Goal: Information Seeking & Learning: Understand process/instructions

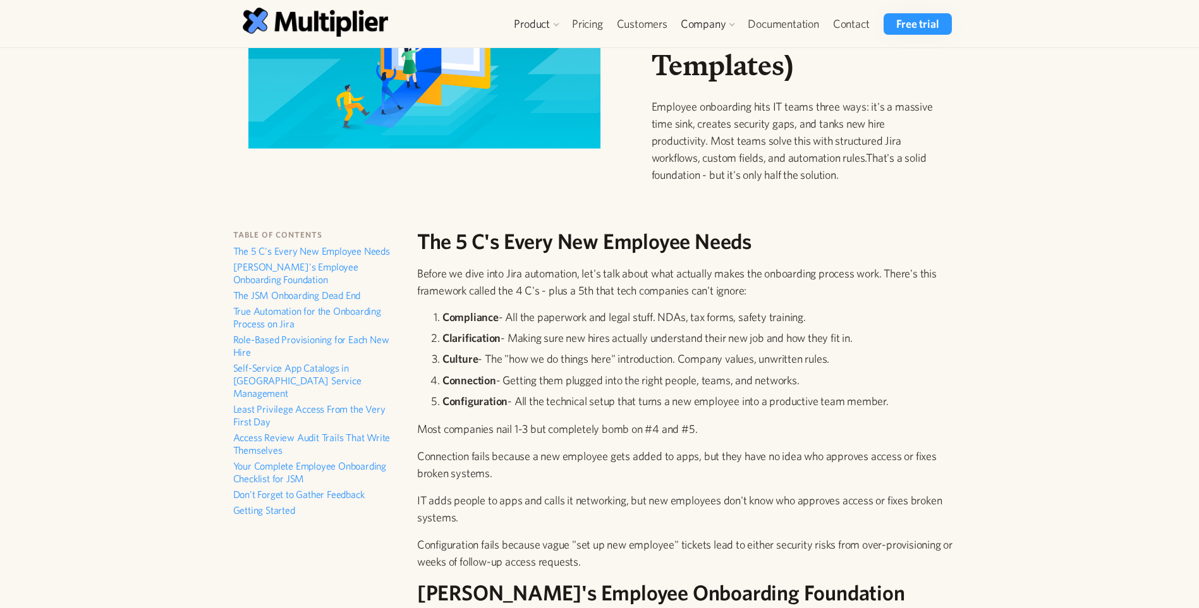
scroll to position [190, 0]
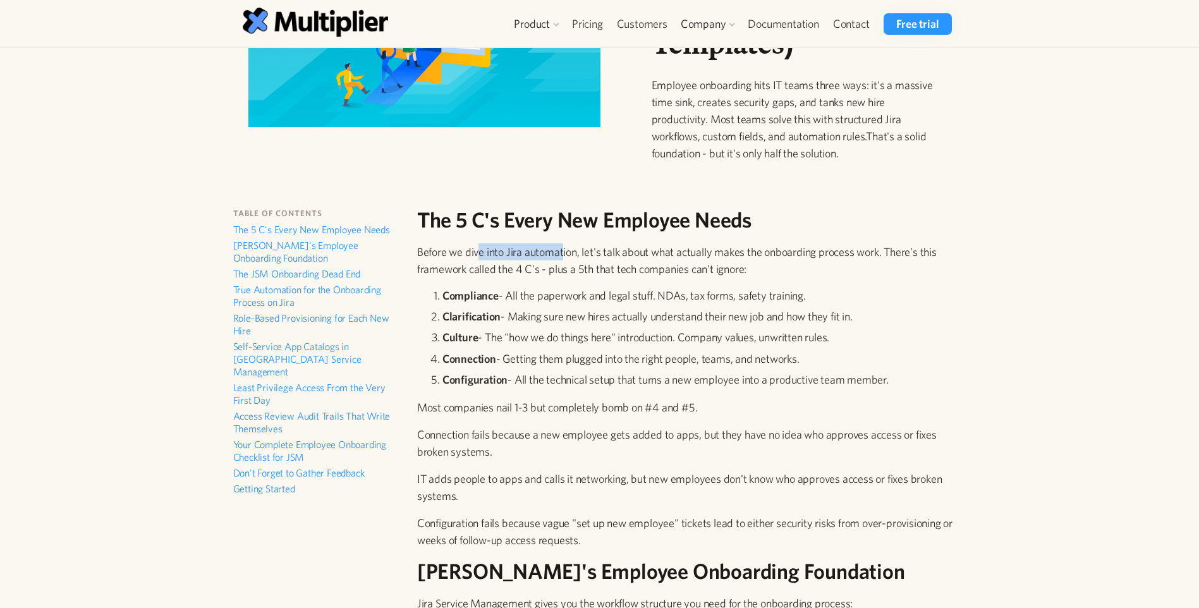
drag, startPoint x: 480, startPoint y: 251, endPoint x: 562, endPoint y: 246, distance: 82.9
click at [562, 246] on p "Before we dive into Jira automation, let's talk about what actually makes the o…" at bounding box center [687, 260] width 540 height 34
drag, startPoint x: 562, startPoint y: 246, endPoint x: 722, endPoint y: 243, distance: 159.3
drag, startPoint x: 444, startPoint y: 291, endPoint x: 516, endPoint y: 289, distance: 71.4
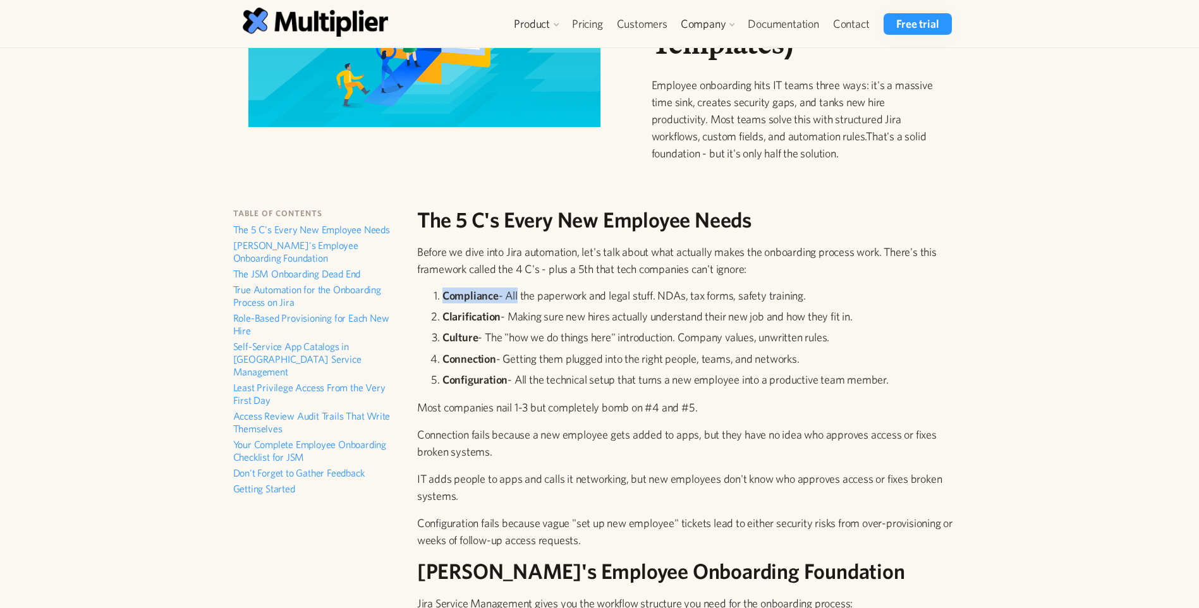
click at [516, 289] on li "Compliance - All the paperwork and legal stuff. NDAs, tax forms, safety trainin…" at bounding box center [699, 296] width 514 height 16
drag, startPoint x: 516, startPoint y: 289, endPoint x: 511, endPoint y: 319, distance: 30.7
click at [511, 319] on li "Clarification - Making sure new hires actually understand their new job and how…" at bounding box center [699, 316] width 514 height 16
drag, startPoint x: 511, startPoint y: 319, endPoint x: 499, endPoint y: 342, distance: 26.0
click at [499, 342] on li "Culture - The "how we do things here" introduction. Company values, unwritten r…" at bounding box center [699, 337] width 514 height 16
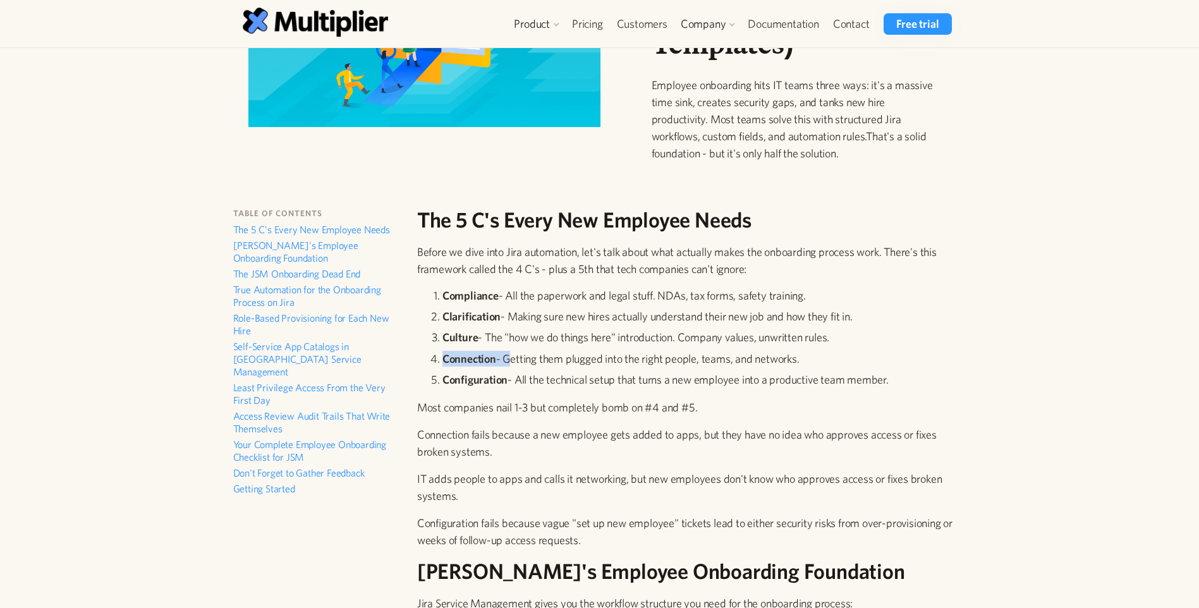
drag, startPoint x: 499, startPoint y: 342, endPoint x: 502, endPoint y: 363, distance: 20.4
click at [502, 363] on li "Connection - Getting them plugged into the right people, teams, and networks." at bounding box center [699, 359] width 514 height 16
drag, startPoint x: 502, startPoint y: 363, endPoint x: 507, endPoint y: 391, distance: 28.4
click at [507, 391] on ol "Compliance - All the paperwork and legal stuff. NDAs, tax forms, safety trainin…" at bounding box center [687, 340] width 540 height 105
drag, startPoint x: 507, startPoint y: 391, endPoint x: 488, endPoint y: 348, distance: 47.2
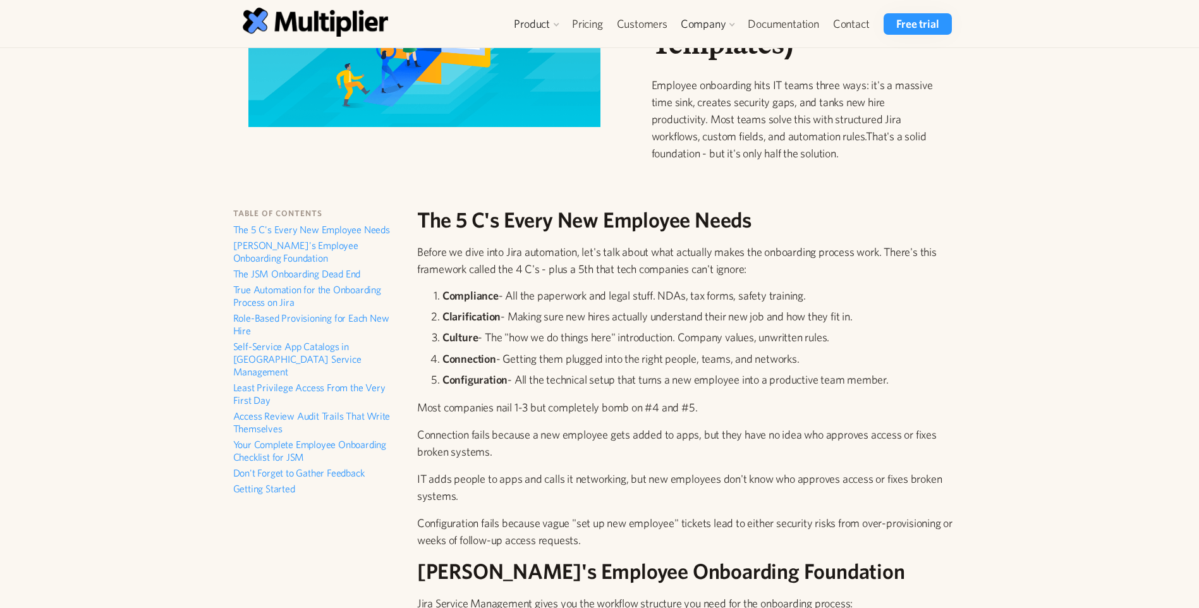
click at [488, 348] on ol "Compliance - All the paperwork and legal stuff. NDAs, tax forms, safety trainin…" at bounding box center [687, 340] width 540 height 105
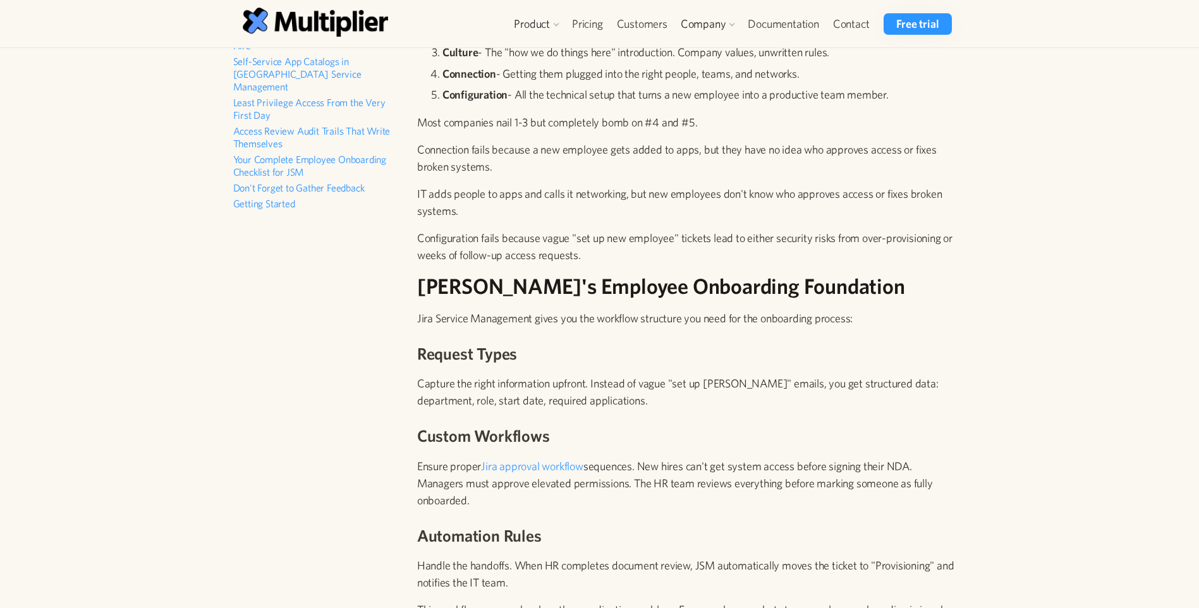
scroll to position [506, 0]
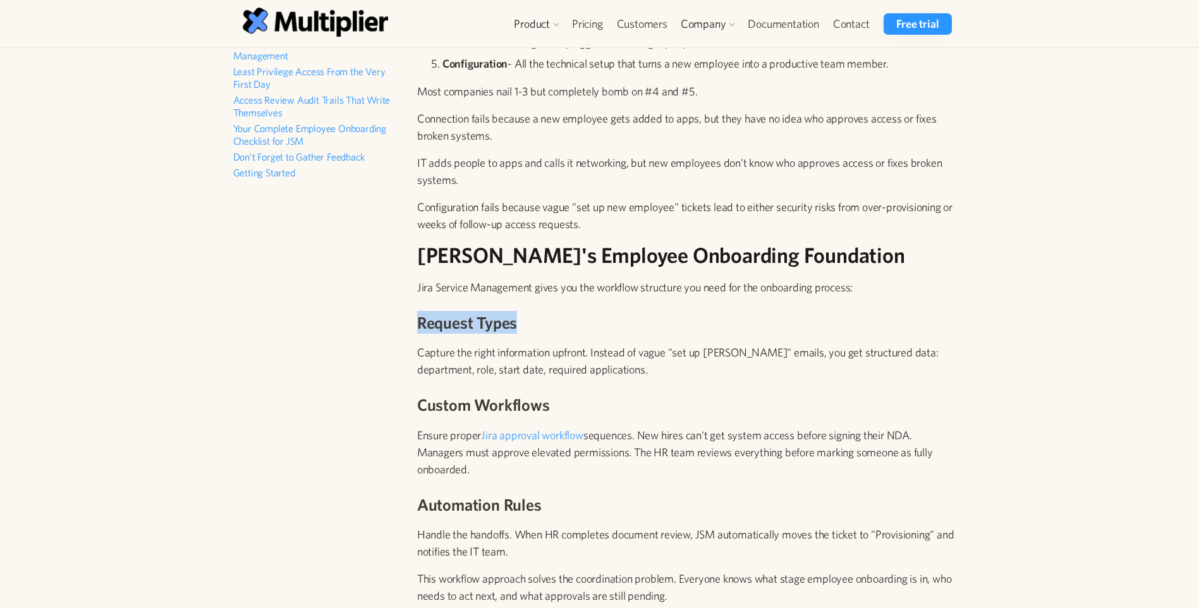
drag, startPoint x: 415, startPoint y: 326, endPoint x: 562, endPoint y: 321, distance: 147.3
drag, startPoint x: 413, startPoint y: 354, endPoint x: 470, endPoint y: 353, distance: 57.5
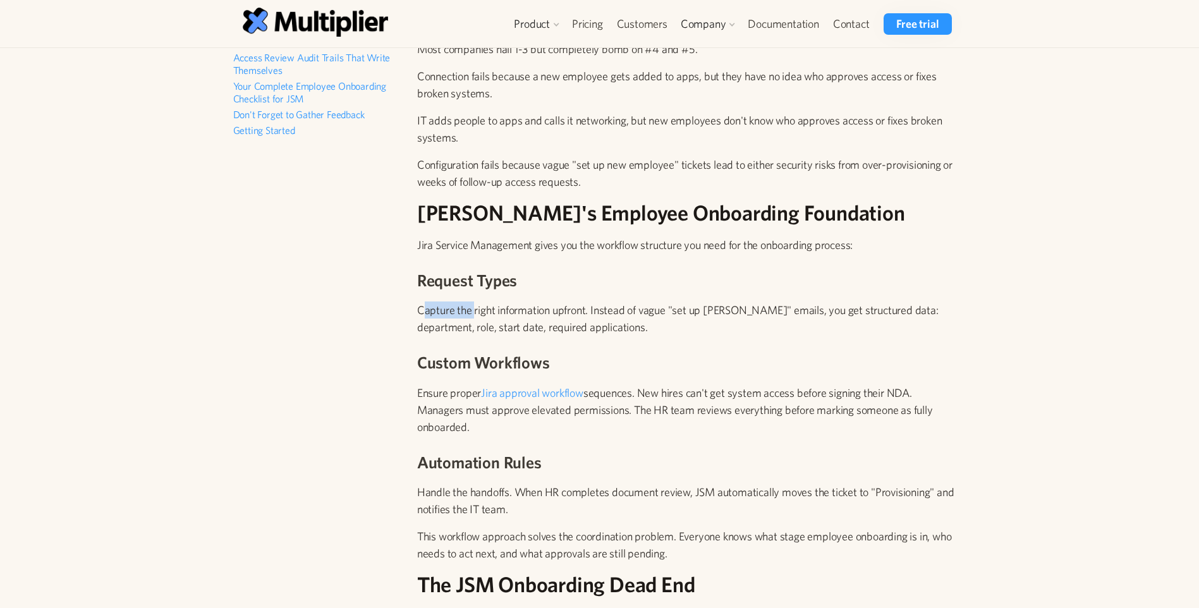
scroll to position [569, 0]
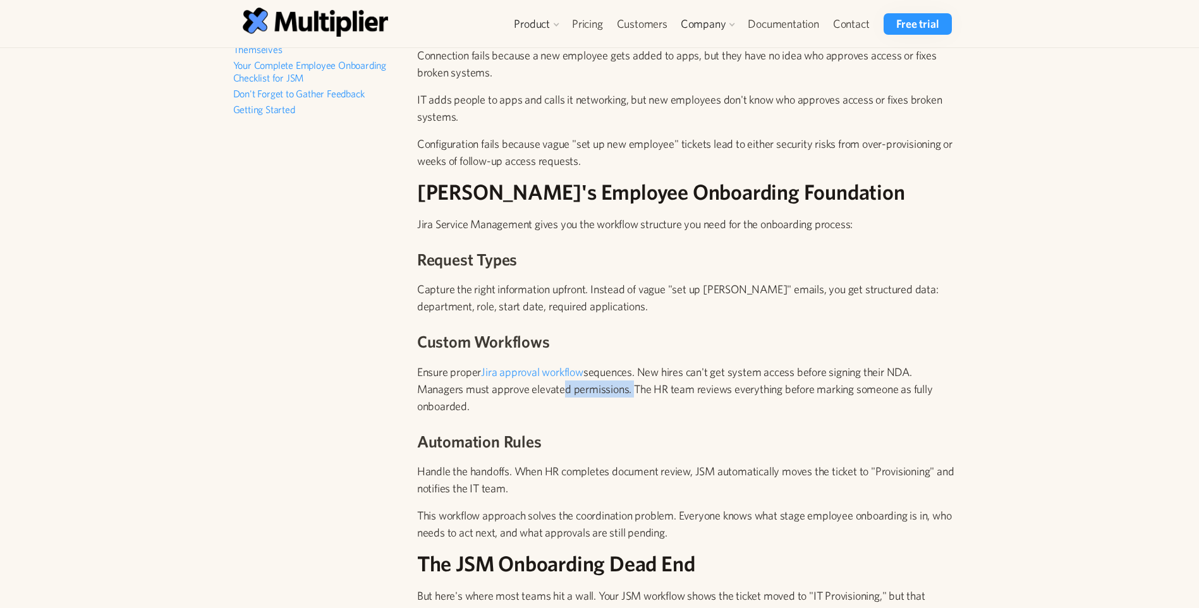
drag, startPoint x: 631, startPoint y: 389, endPoint x: 558, endPoint y: 392, distance: 72.8
click at [558, 392] on p "Ensure proper Jira approval workflow sequences. New hires can't get system acce…" at bounding box center [687, 388] width 540 height 51
drag, startPoint x: 481, startPoint y: 403, endPoint x: 419, endPoint y: 372, distance: 69.5
click at [419, 372] on p "Ensure proper Jira approval workflow sequences. New hires can't get system acce…" at bounding box center [687, 388] width 540 height 51
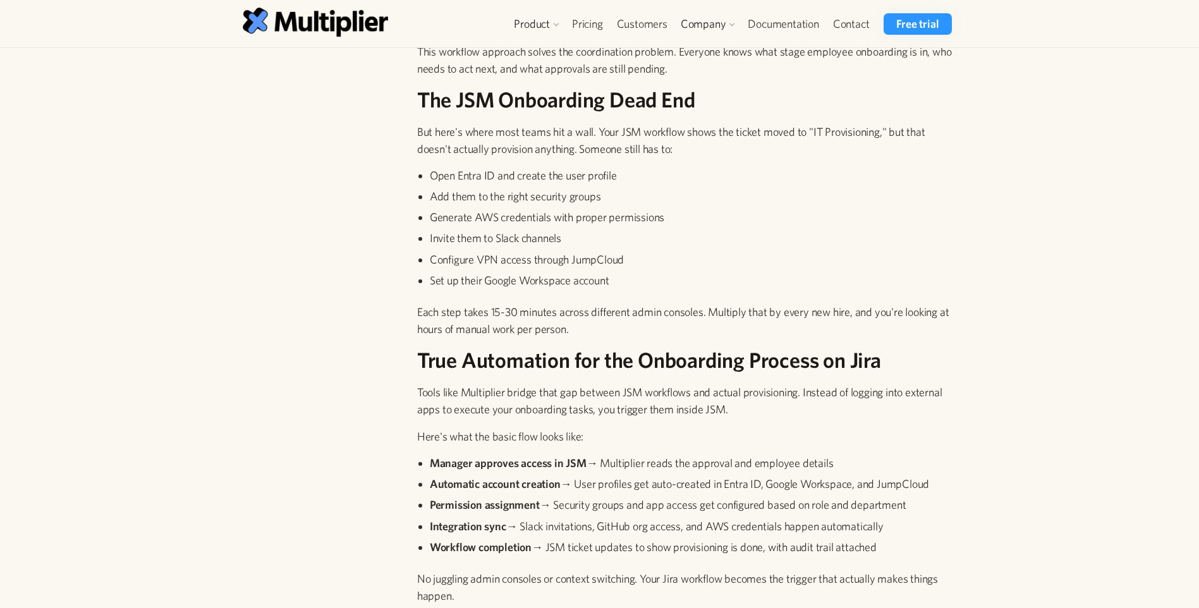
scroll to position [1011, 0]
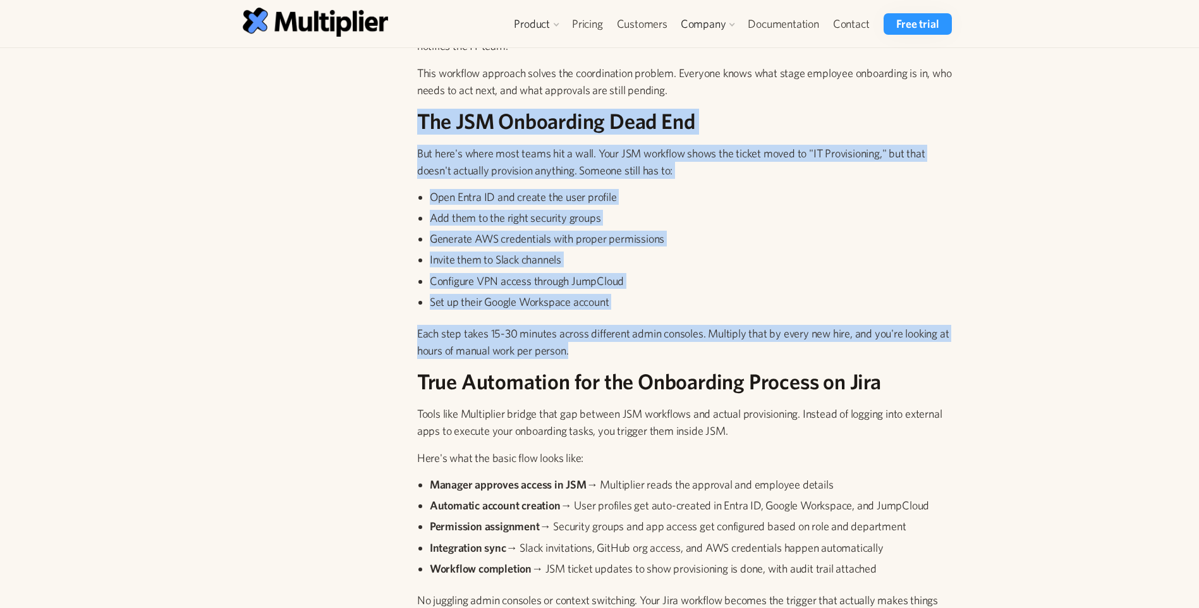
drag, startPoint x: 420, startPoint y: 116, endPoint x: 608, endPoint y: 347, distance: 298.2
drag, startPoint x: 608, startPoint y: 347, endPoint x: 558, endPoint y: 327, distance: 54.4
copy div "The JSM Onboarding Dead End But here's where most teams hit a wall. Your JSM wo…"
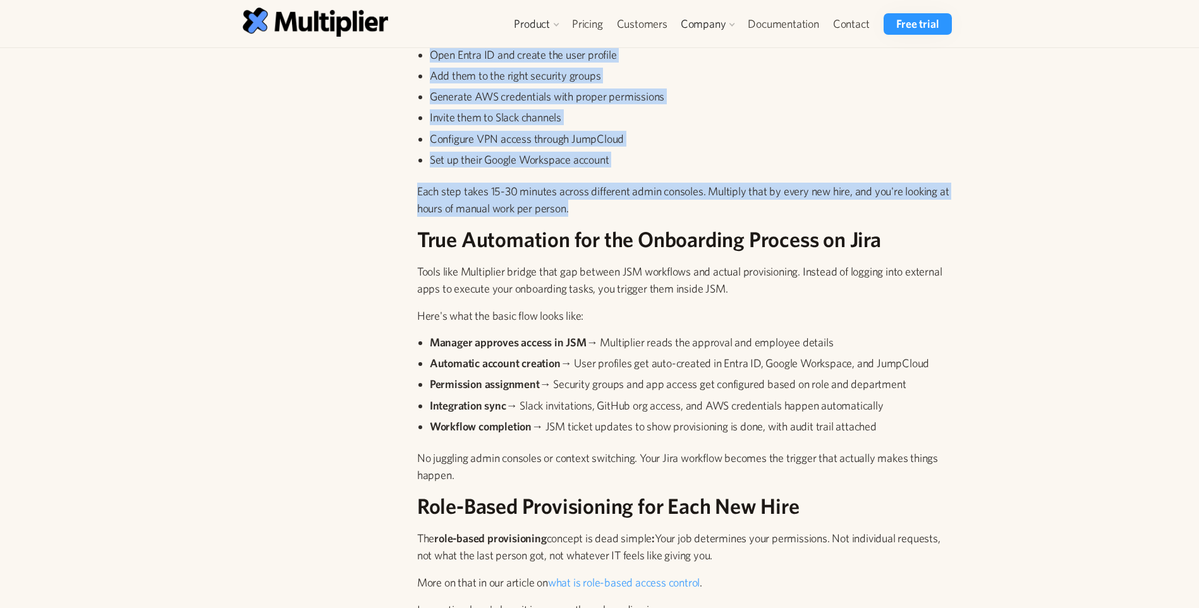
scroll to position [1201, 0]
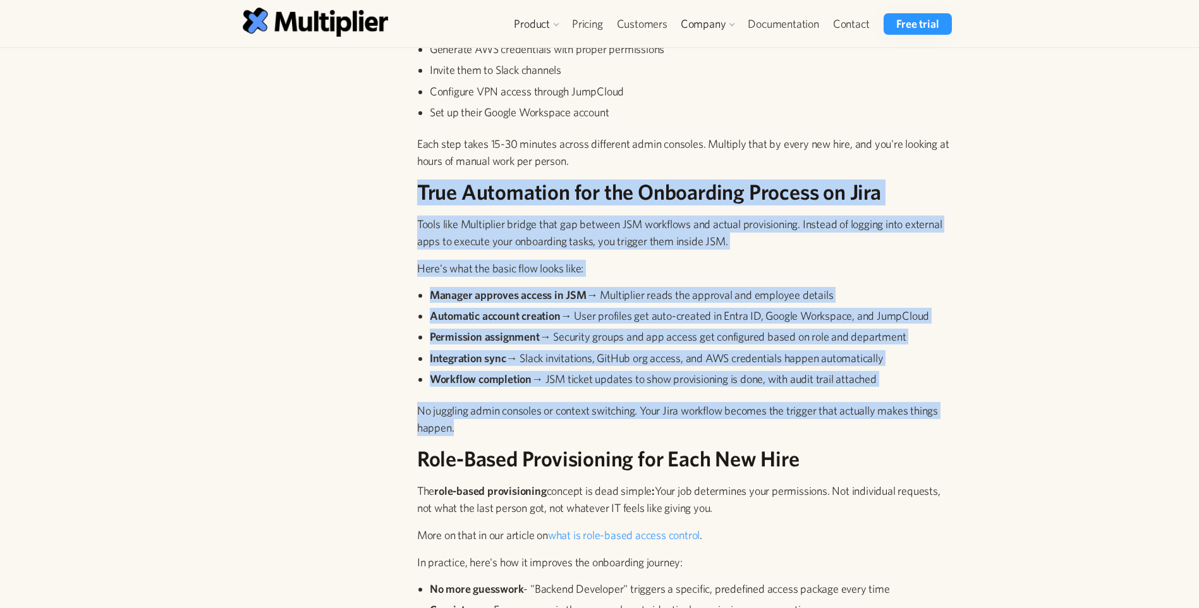
drag, startPoint x: 419, startPoint y: 190, endPoint x: 617, endPoint y: 435, distance: 315.0
drag, startPoint x: 617, startPoint y: 435, endPoint x: 519, endPoint y: 408, distance: 101.0
copy div "True Automation for the Onboarding Process on Jira Tools like Multiplier bridge…"
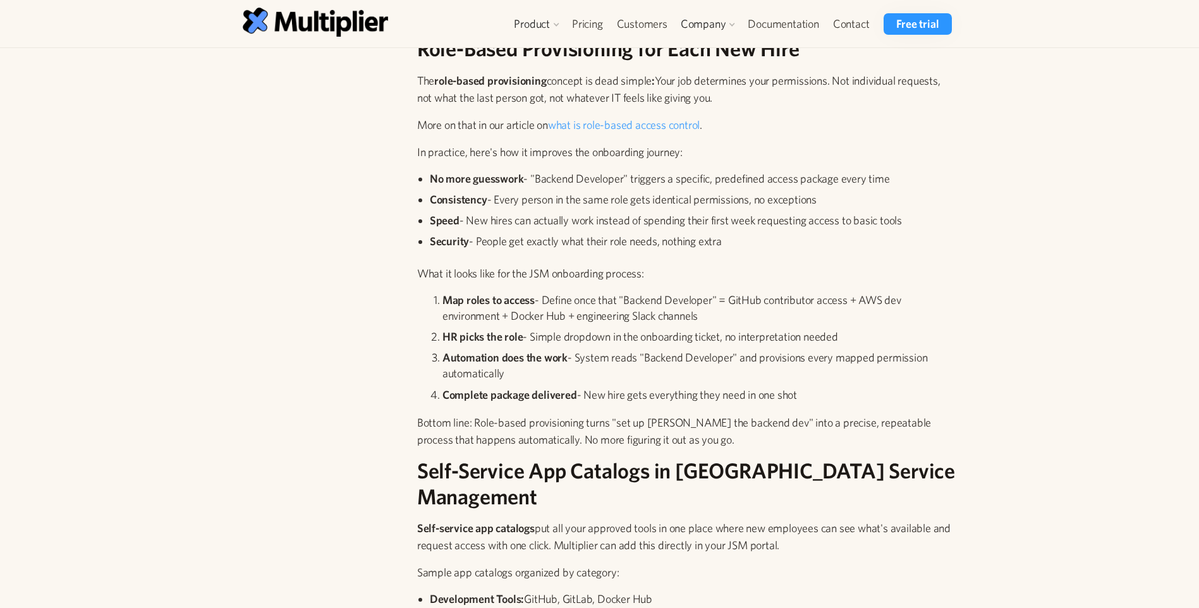
scroll to position [1580, 0]
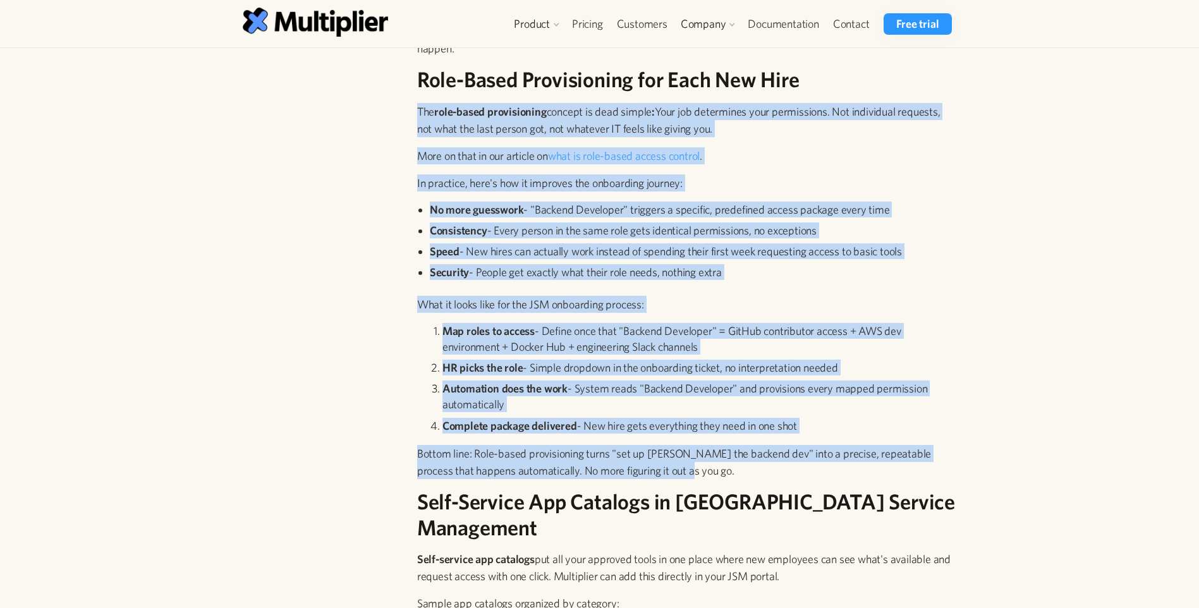
drag, startPoint x: 698, startPoint y: 471, endPoint x: 400, endPoint y: 109, distance: 468.7
drag, startPoint x: 400, startPoint y: 109, endPoint x: 440, endPoint y: 119, distance: 41.2
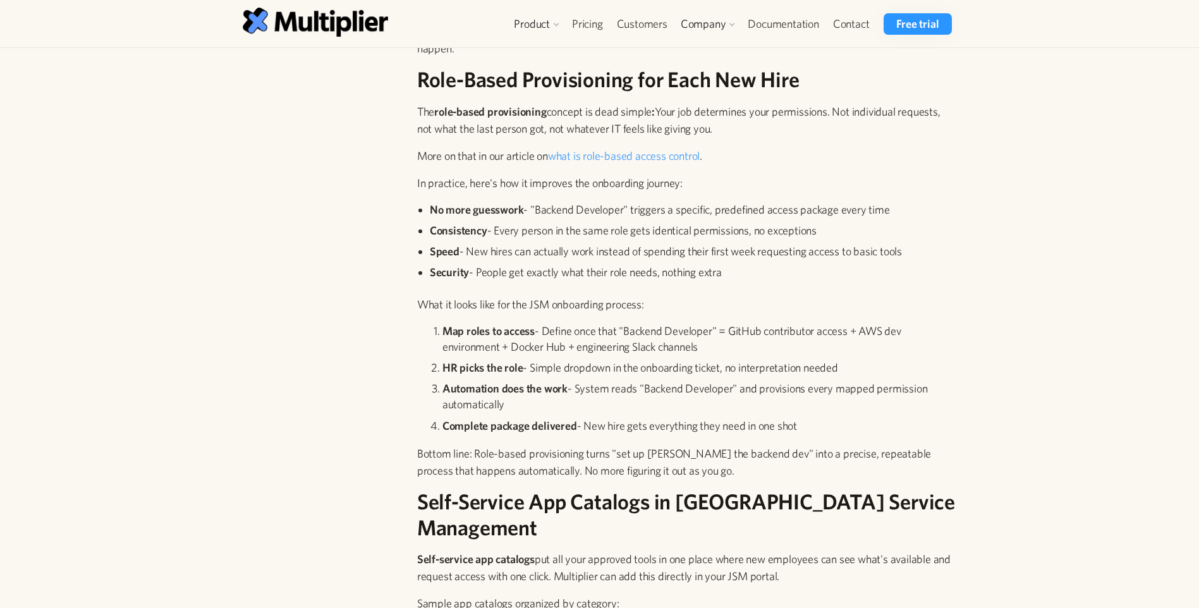
drag, startPoint x: 440, startPoint y: 119, endPoint x: 409, endPoint y: 81, distance: 49.0
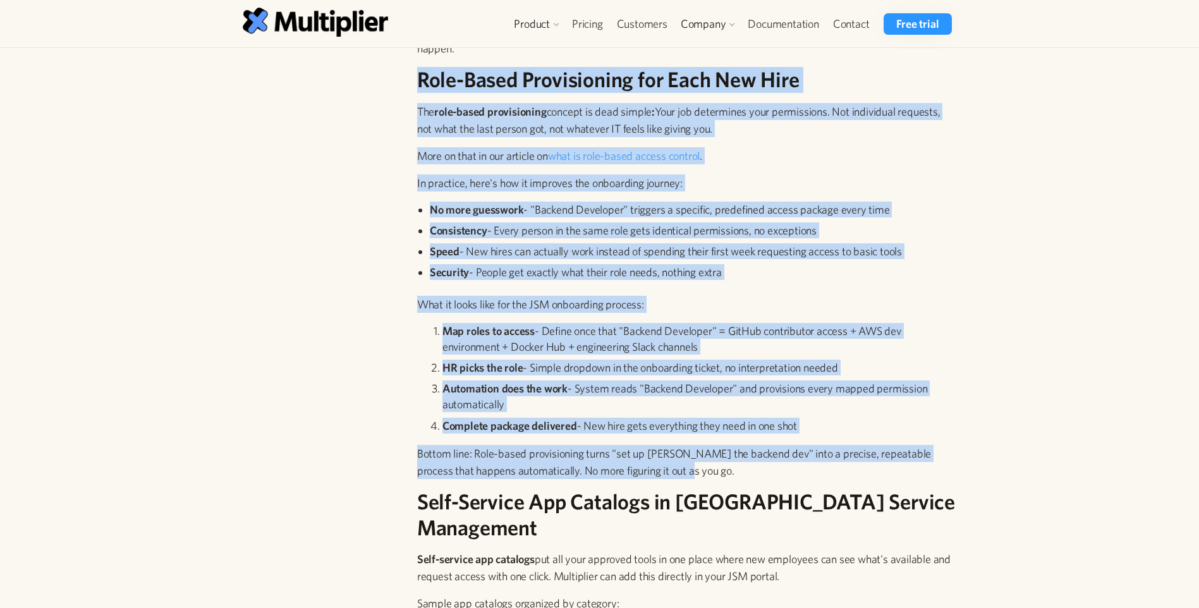
drag, startPoint x: 419, startPoint y: 75, endPoint x: 679, endPoint y: 473, distance: 476.2
drag, startPoint x: 679, startPoint y: 473, endPoint x: 605, endPoint y: 457, distance: 76.4
copy div "Role-Based Provisioning for Each New Hire The role-based provisioning concept i…"
